Goal: Find specific page/section: Find specific page/section

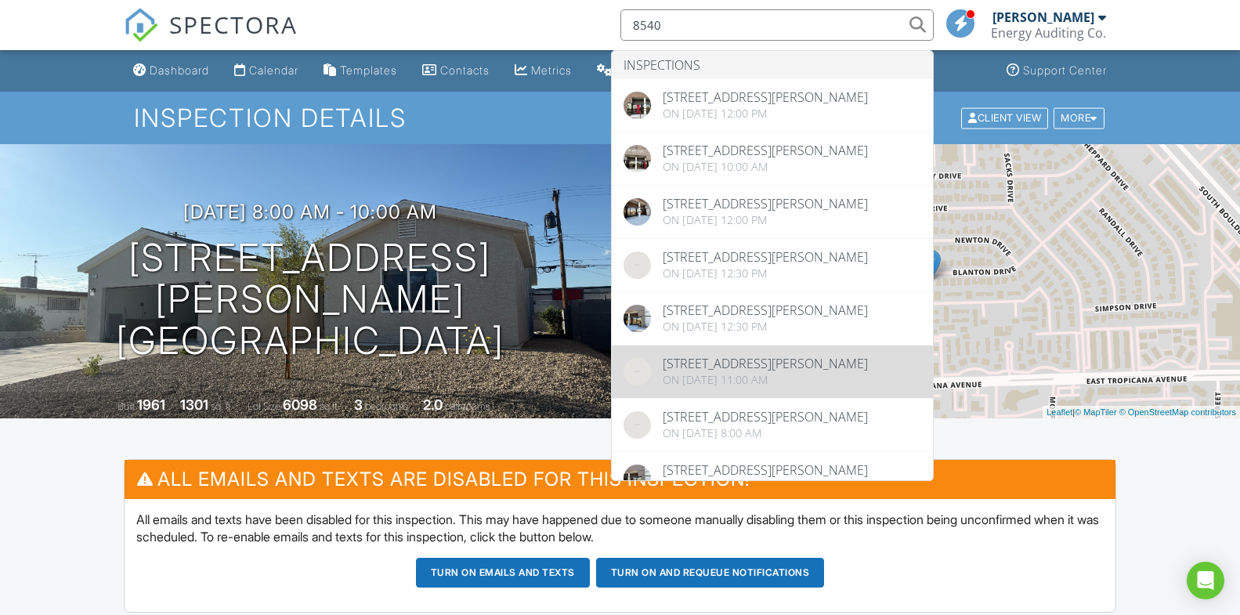
type input "8540"
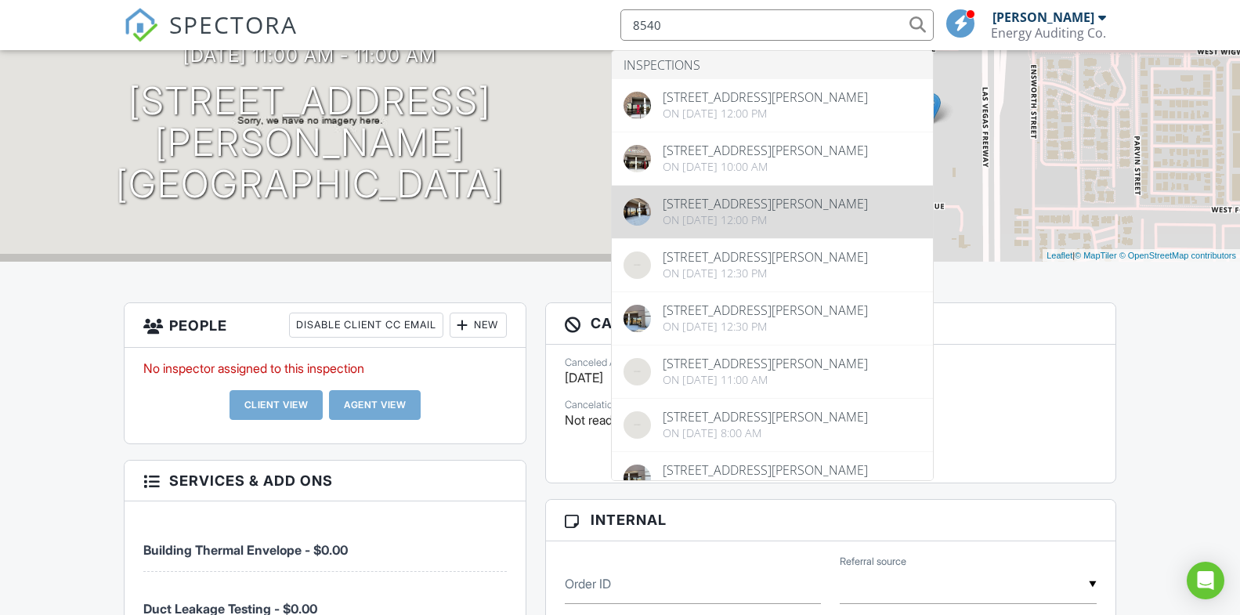
type input "8540"
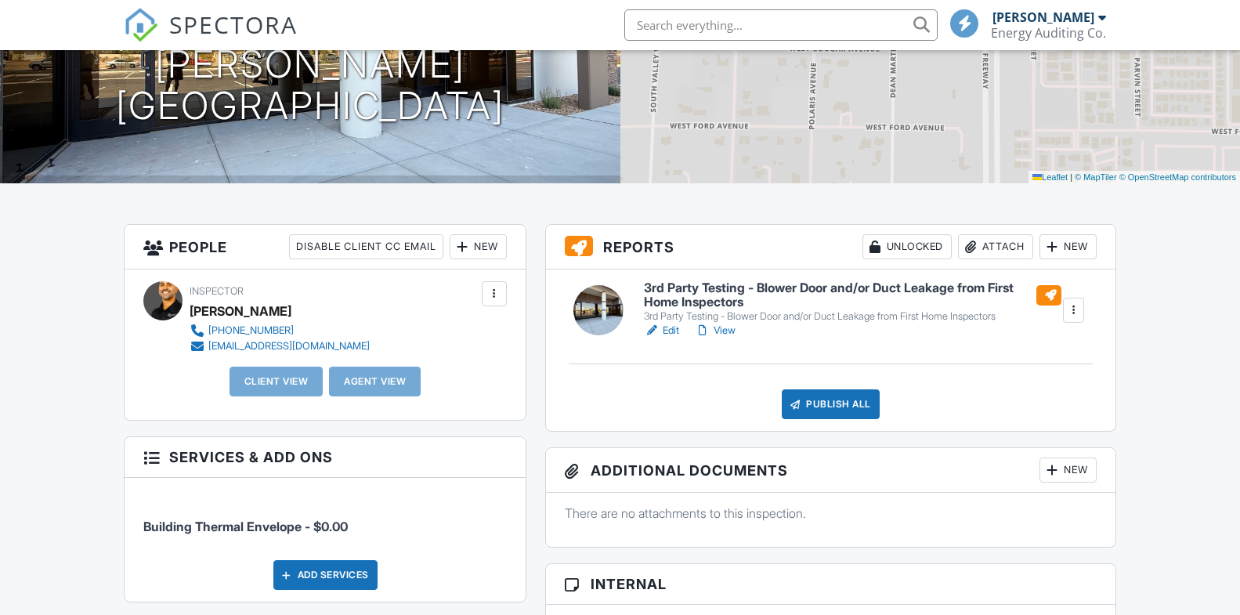
click at [710, 331] on div at bounding box center [703, 331] width 16 height 16
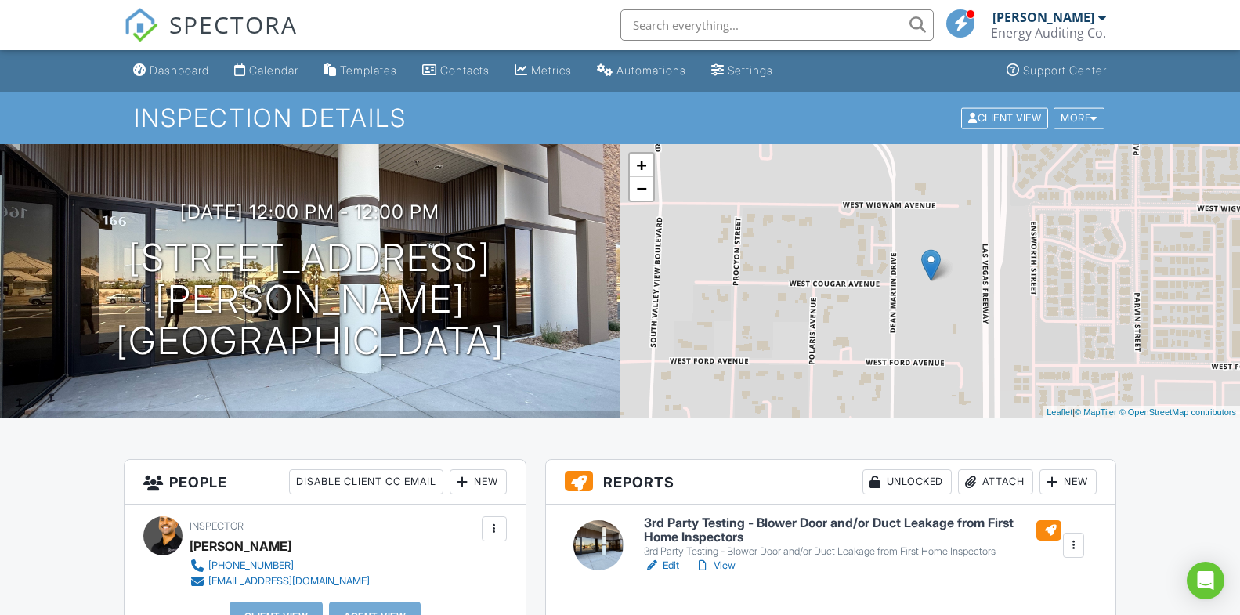
drag, startPoint x: 363, startPoint y: 15, endPoint x: 288, endPoint y: 26, distance: 76.0
click at [364, 15] on div "SPECTORA James Pattarettu Energy Auditing Co. Role: Inspector Dashboard New Ins…" at bounding box center [620, 25] width 992 height 50
click at [161, 50] on div "SPECTORA" at bounding box center [211, 25] width 174 height 50
click at [170, 71] on div "Dashboard" at bounding box center [180, 69] width 60 height 13
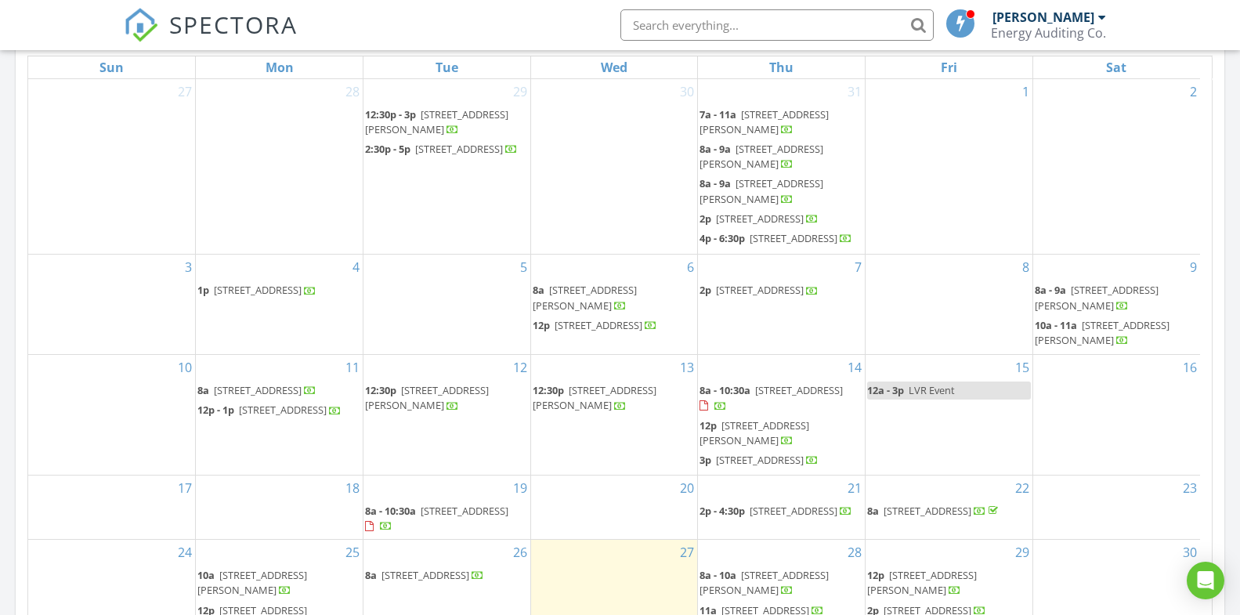
scroll to position [928, 0]
